Goal: Obtain resource: Download file/media

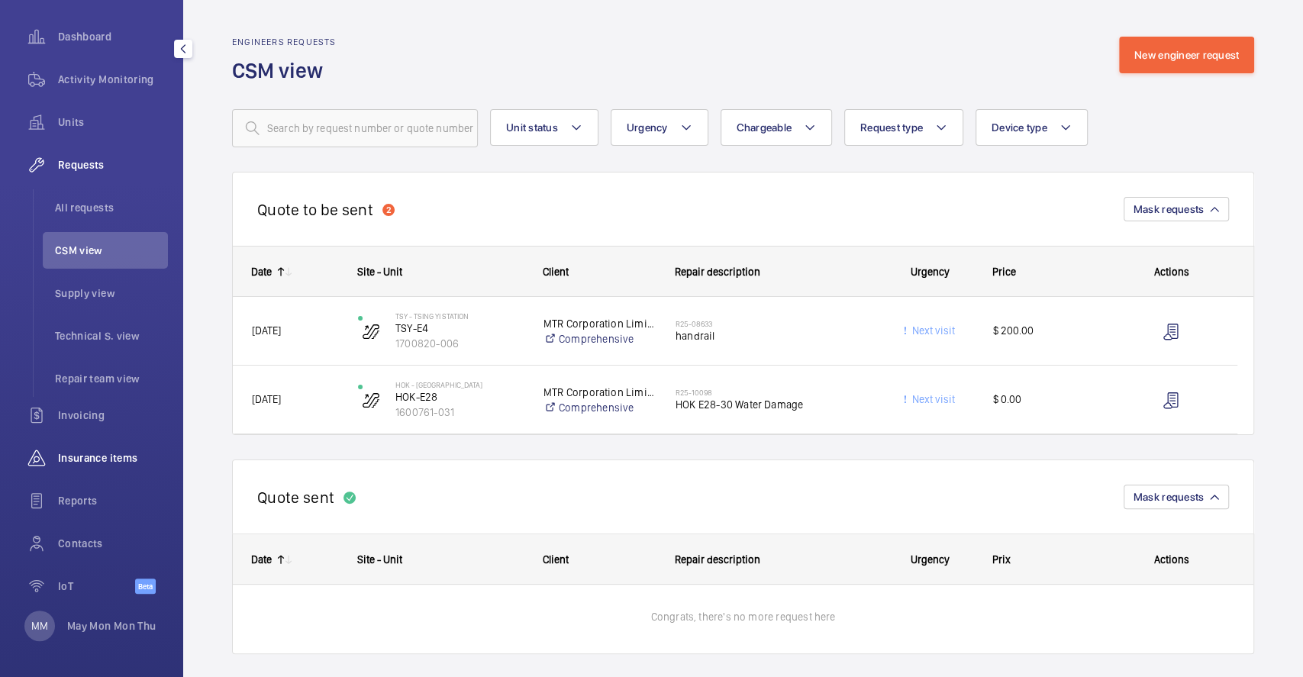
scroll to position [744, 0]
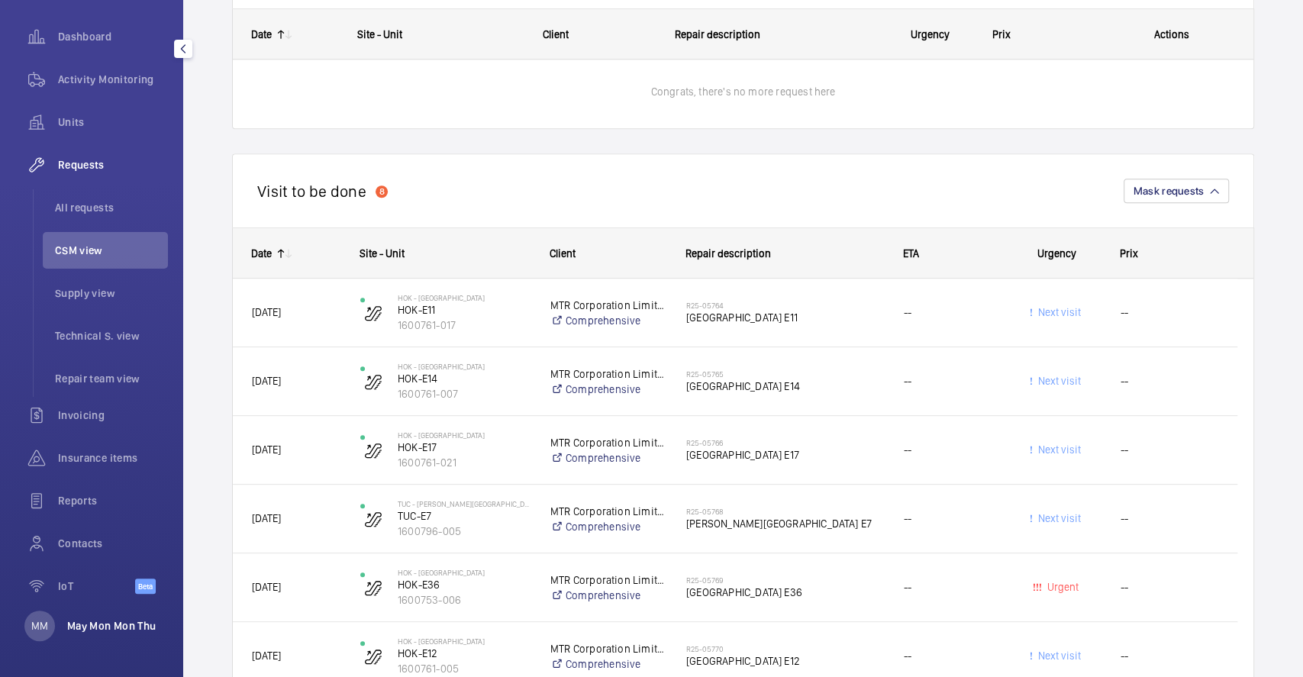
click at [79, 624] on p "May Mon Mon Thu" at bounding box center [111, 625] width 89 height 15
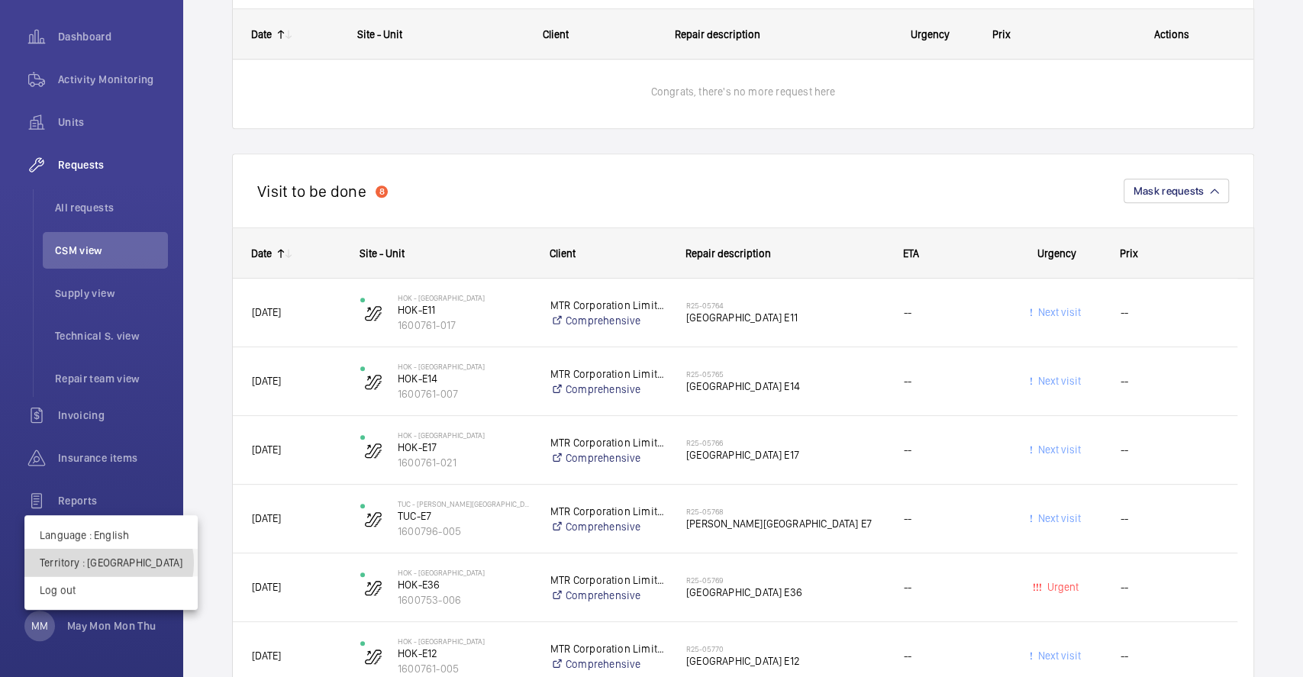
click at [108, 563] on p "Territory : [GEOGRAPHIC_DATA]" at bounding box center [111, 562] width 143 height 15
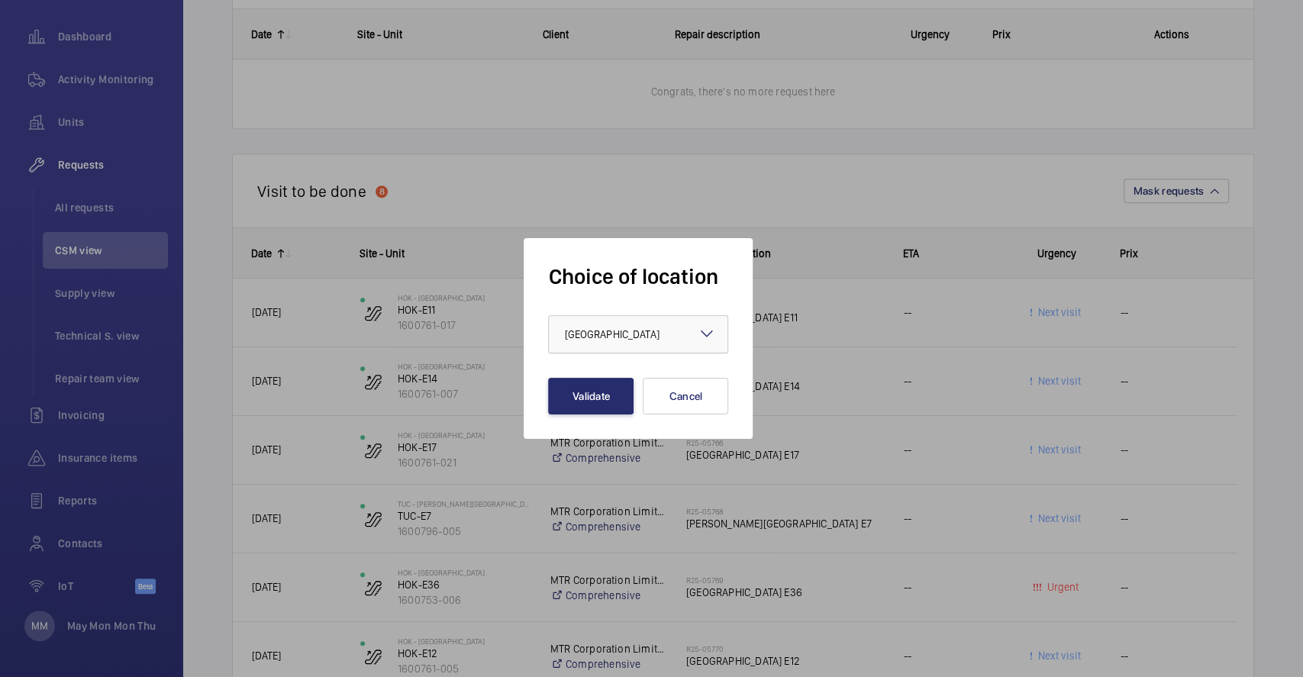
click at [578, 327] on div "× [GEOGRAPHIC_DATA]" at bounding box center [630, 334] width 133 height 15
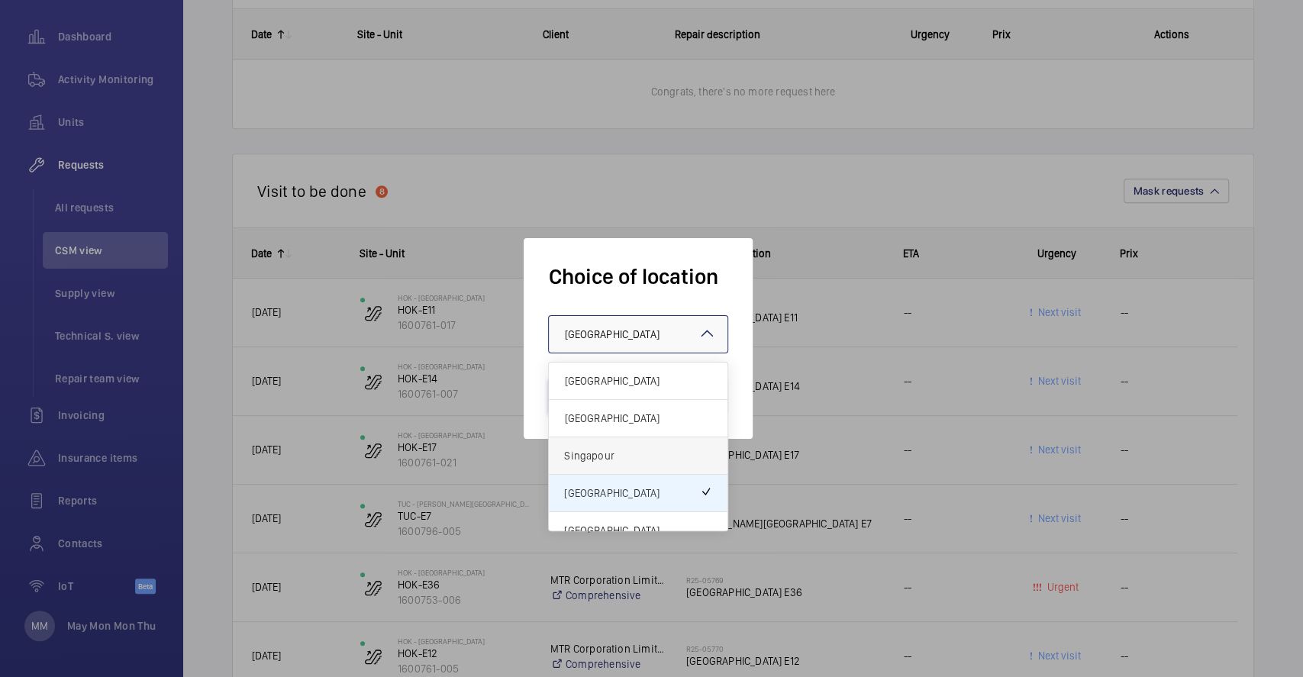
click at [629, 462] on span "Singapour" at bounding box center [638, 455] width 148 height 15
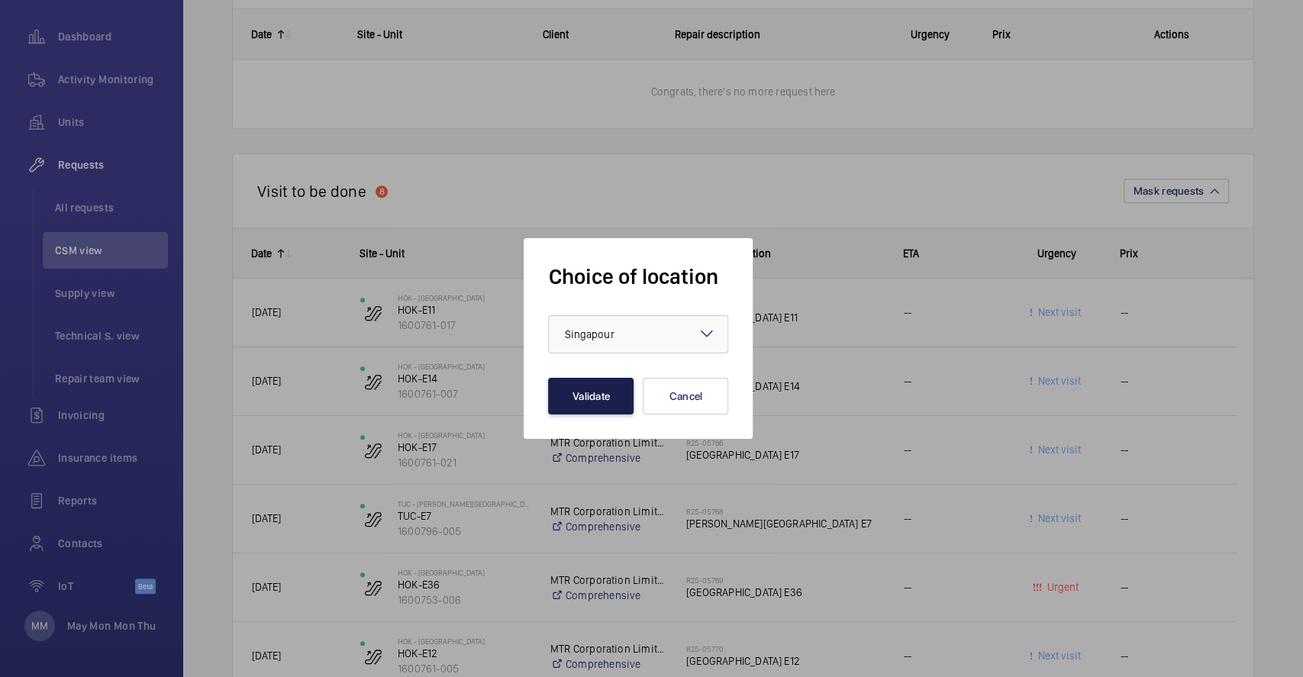
click at [574, 386] on button "Validate" at bounding box center [590, 396] width 85 height 37
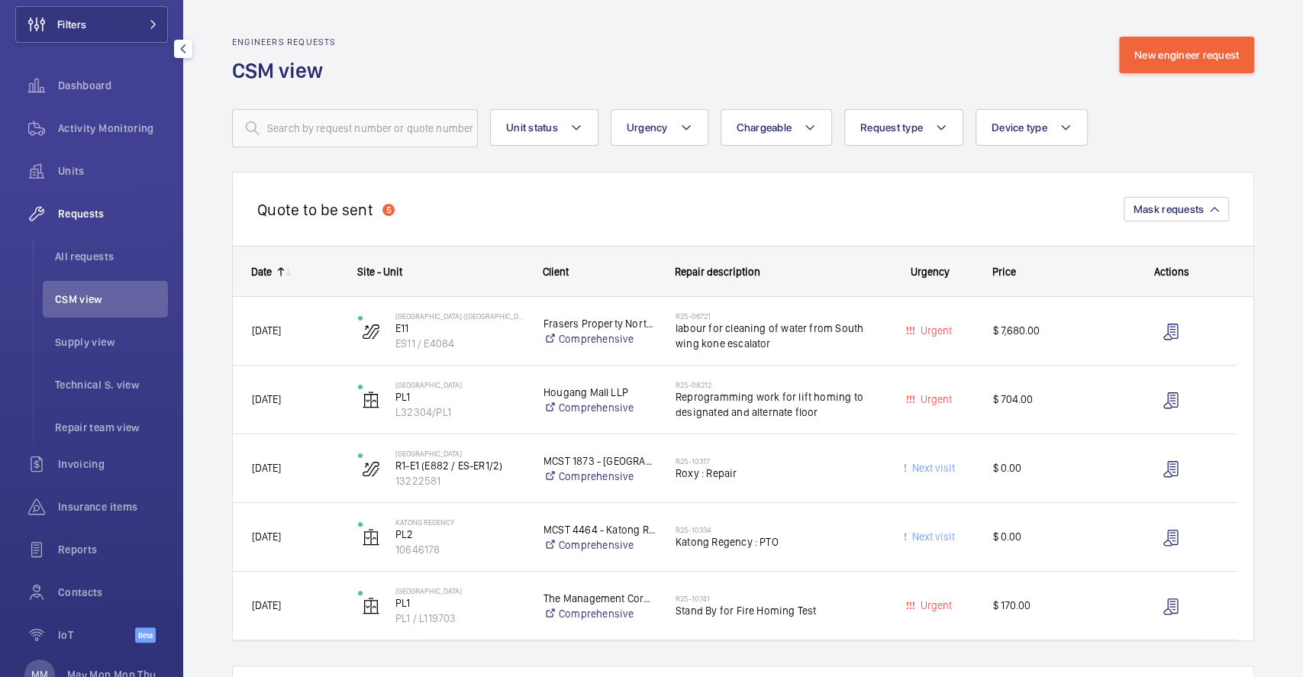
scroll to position [102, 0]
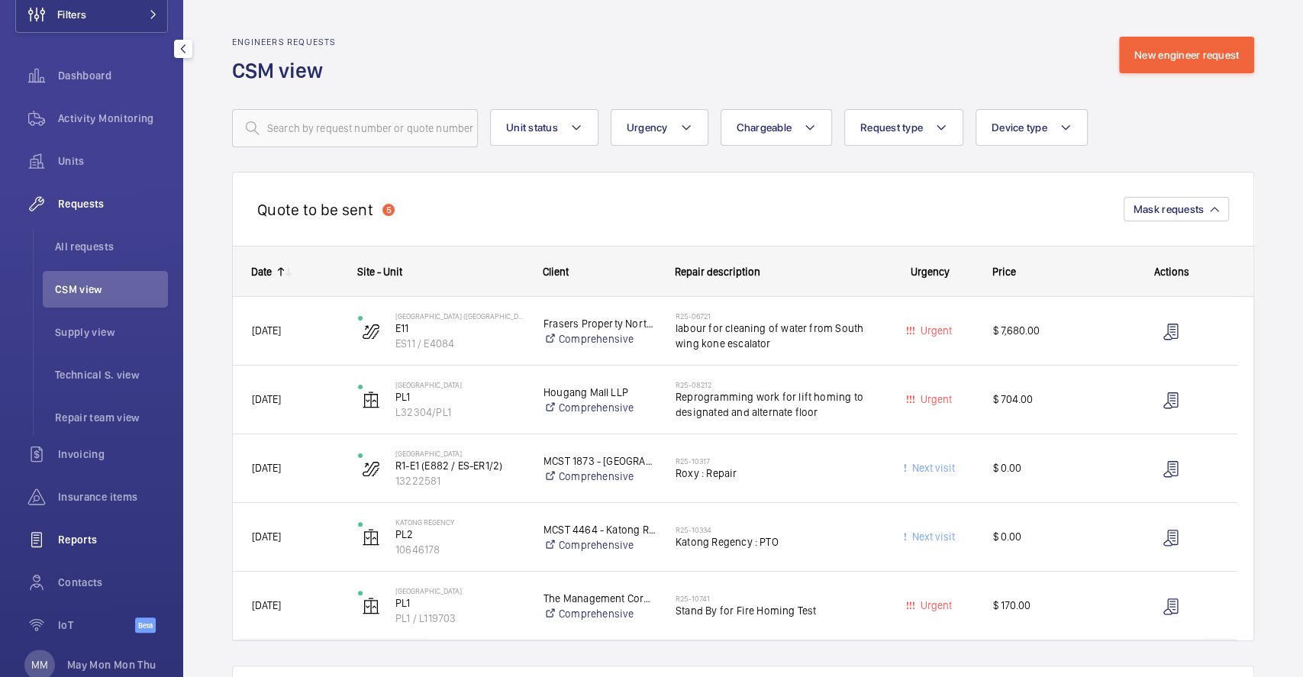
click at [92, 537] on span "Reports" at bounding box center [113, 539] width 110 height 15
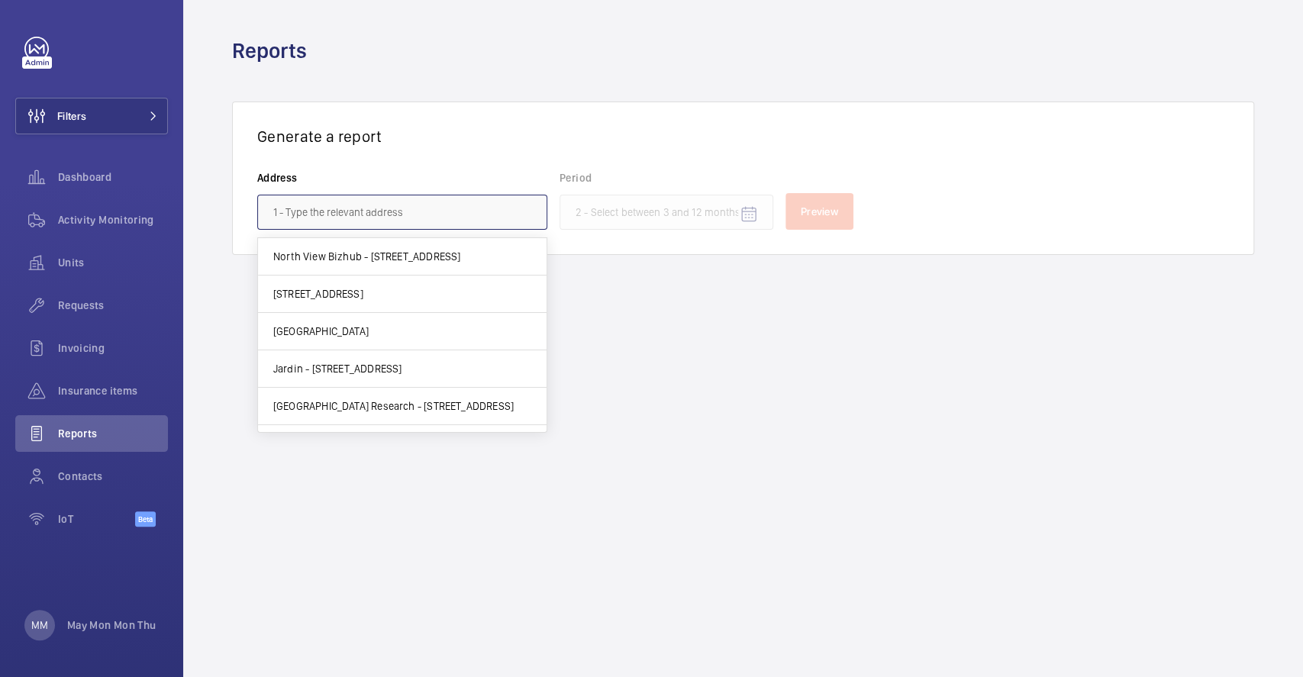
click at [447, 208] on input "text" at bounding box center [402, 212] width 290 height 35
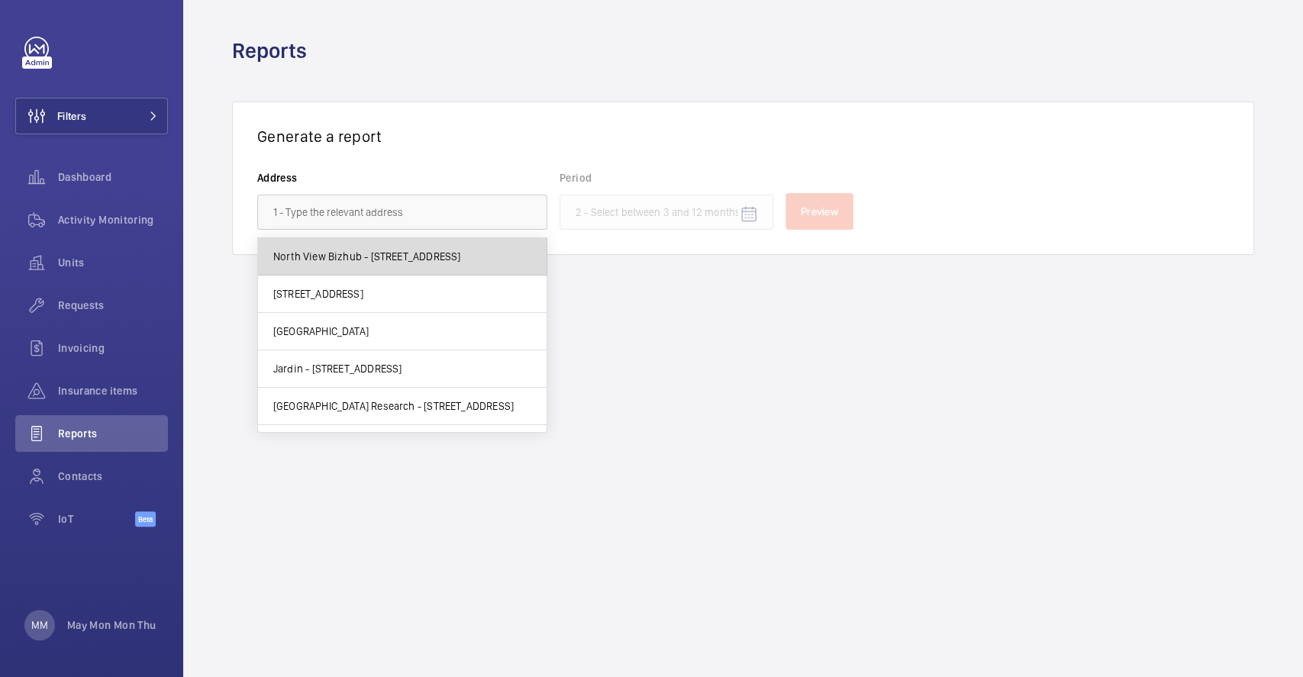
click at [428, 253] on span "North View Bizhub - 6 Yishun Industrial Street 1, SINGAPORE 768090" at bounding box center [367, 256] width 188 height 15
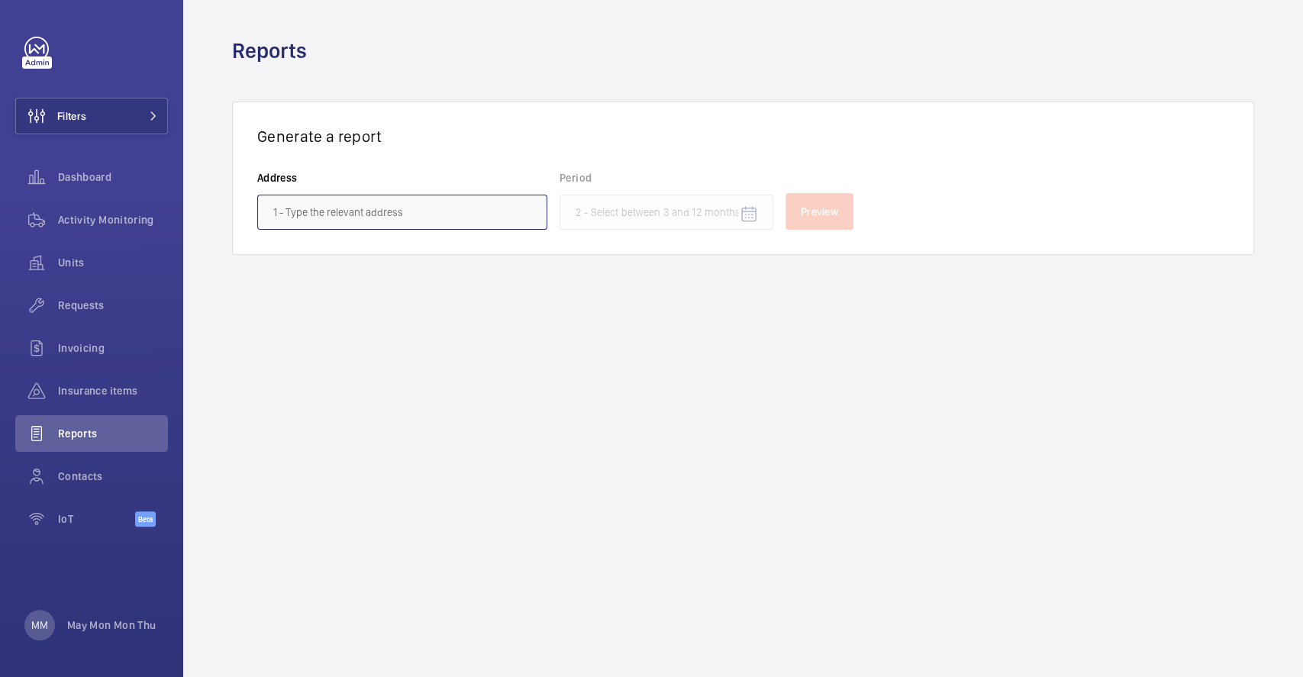
type input "North View Bizhub - 6 Yishun Industrial Street 1, SINGAPORE 768090"
click at [608, 206] on input at bounding box center [666, 212] width 214 height 35
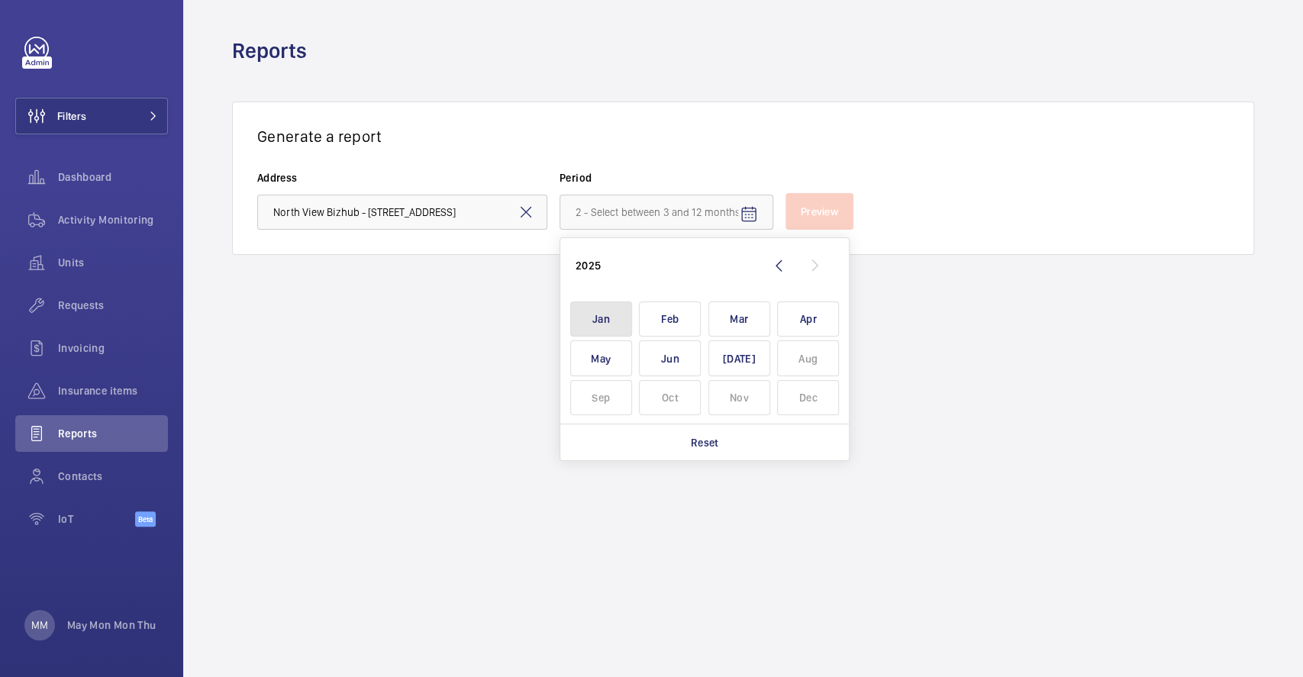
click at [597, 319] on span "Jan" at bounding box center [601, 319] width 62 height 36
click at [750, 310] on span "Mar" at bounding box center [739, 319] width 62 height 36
type input "January 2025 - March 2025"
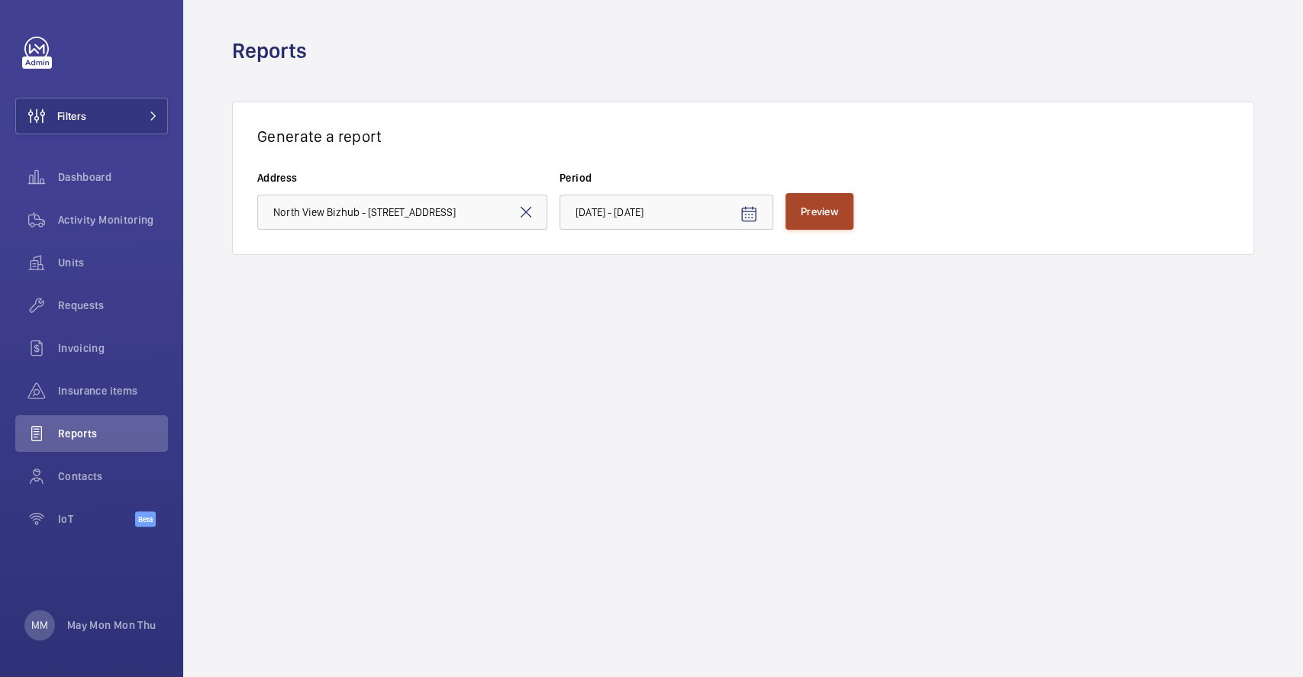
click at [824, 214] on span "Preview" at bounding box center [819, 211] width 37 height 12
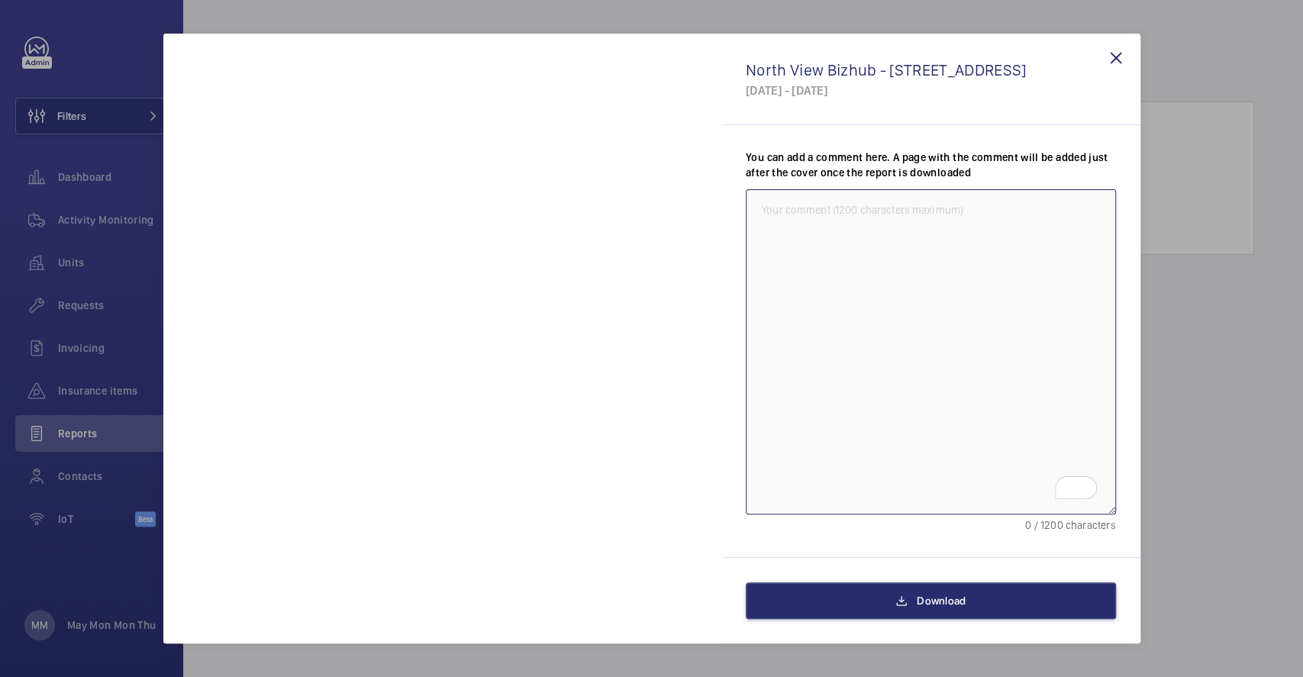
click at [933, 394] on textarea "To enrich screen reader interactions, please activate Accessibility in Grammarl…" at bounding box center [931, 351] width 370 height 324
type textarea "Cover Page"
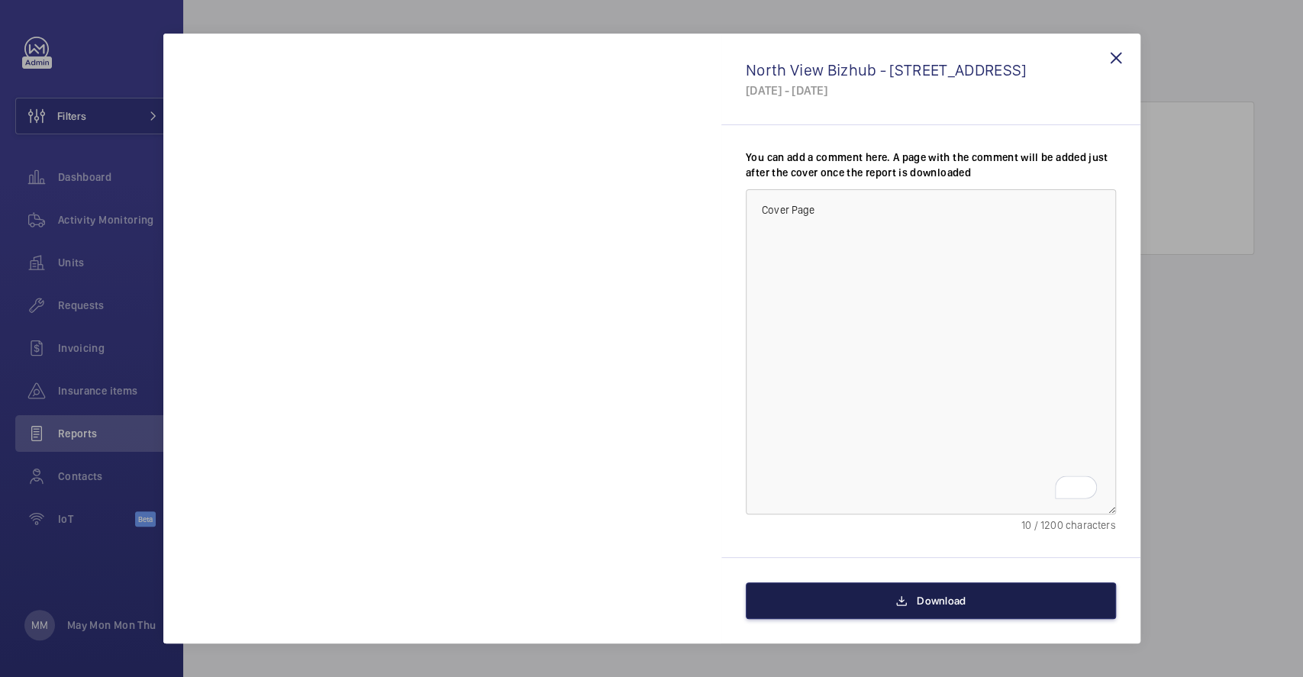
click at [906, 592] on mat-icon at bounding box center [901, 600] width 12 height 18
